Goal: Task Accomplishment & Management: Manage account settings

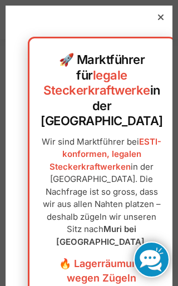
click at [161, 14] on div at bounding box center [161, 17] width 10 height 10
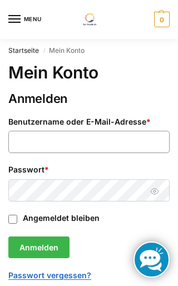
click at [27, 135] on input "Benutzername oder E-Mail-Adresse * Erforderlich" at bounding box center [88, 142] width 161 height 22
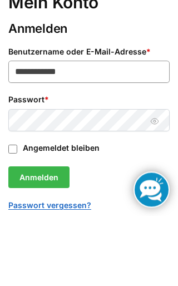
type input "**********"
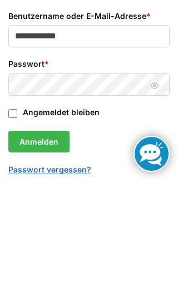
click at [148, 186] on button "Passwort anzeigen" at bounding box center [154, 192] width 17 height 12
click at [30, 236] on button "Anmelden" at bounding box center [38, 247] width 61 height 22
click at [31, 236] on button "Anmelden" at bounding box center [38, 247] width 61 height 22
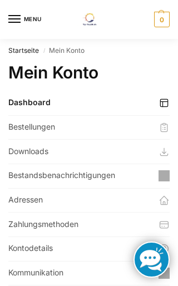
click at [12, 152] on link "Downloads" at bounding box center [88, 152] width 161 height 24
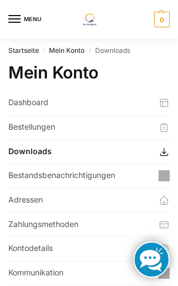
click at [18, 127] on link "Bestellungen" at bounding box center [88, 128] width 161 height 24
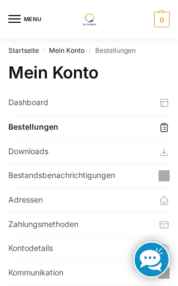
click at [14, 93] on link "Dashboard" at bounding box center [88, 103] width 161 height 24
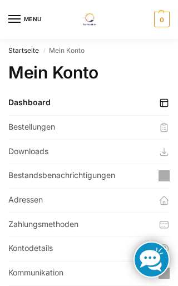
click at [16, 151] on link "Downloads" at bounding box center [88, 152] width 161 height 24
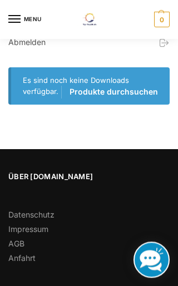
scroll to position [262, 0]
